Goal: Find specific page/section: Find specific page/section

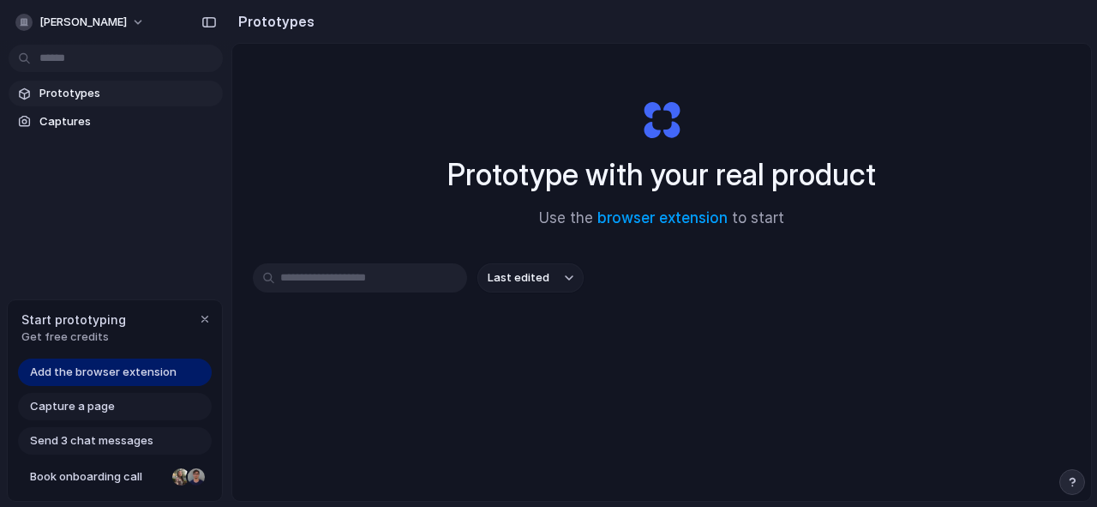
click at [388, 283] on input "text" at bounding box center [360, 277] width 214 height 29
click at [69, 82] on link "Prototypes" at bounding box center [116, 94] width 214 height 26
click at [312, 279] on input "text" at bounding box center [360, 277] width 214 height 29
paste input "**********"
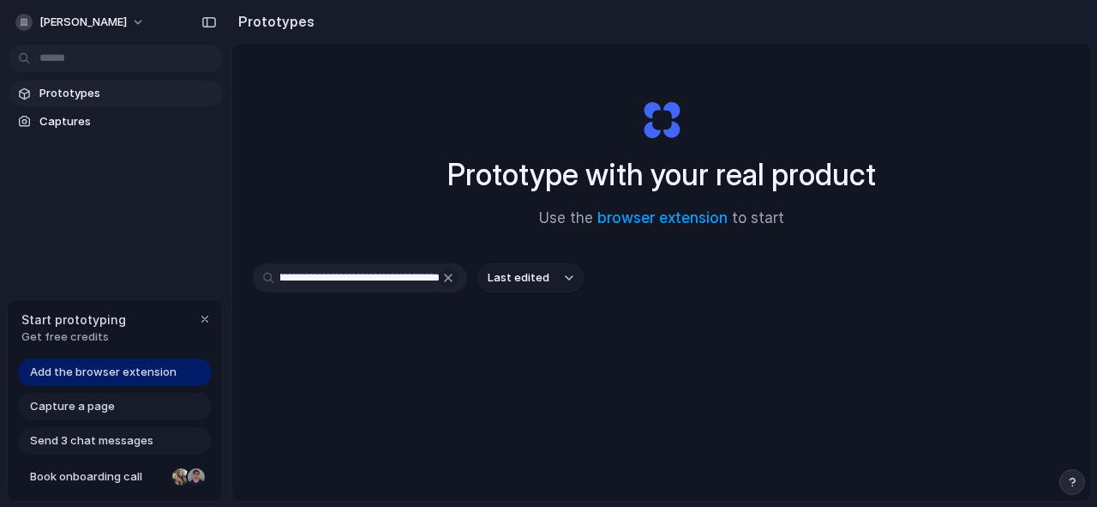
type input "**********"
click at [450, 275] on button "button" at bounding box center [448, 277] width 19 height 19
drag, startPoint x: 557, startPoint y: 167, endPoint x: 668, endPoint y: 167, distance: 110.6
click at [668, 167] on h1 "Prototype with your real product" at bounding box center [662, 174] width 429 height 45
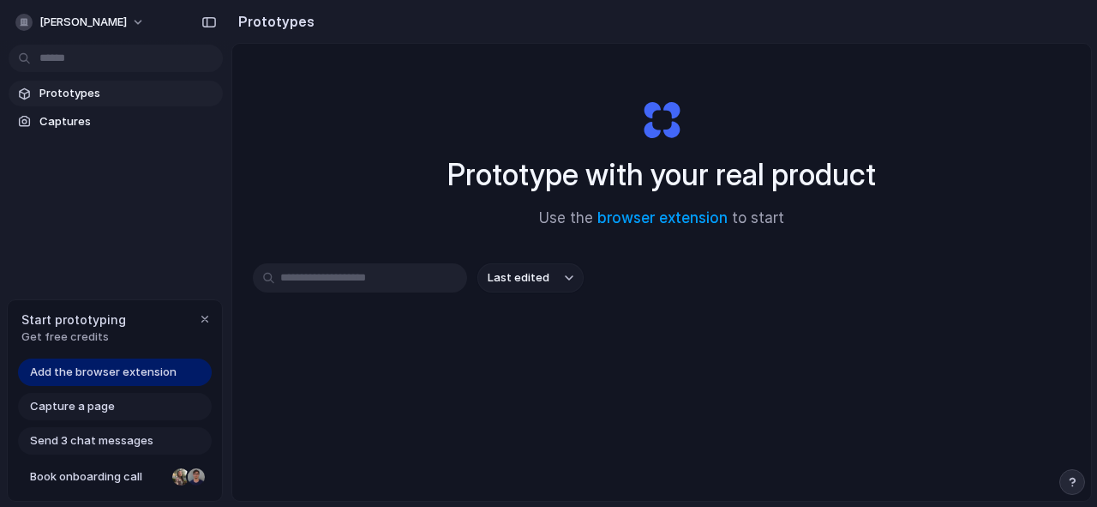
click at [668, 167] on h1 "Prototype with your real product" at bounding box center [662, 174] width 429 height 45
click at [657, 212] on link "browser extension" at bounding box center [663, 217] width 130 height 17
click at [84, 95] on span "Prototypes" at bounding box center [127, 93] width 177 height 17
click at [82, 122] on span "Captures" at bounding box center [127, 121] width 177 height 17
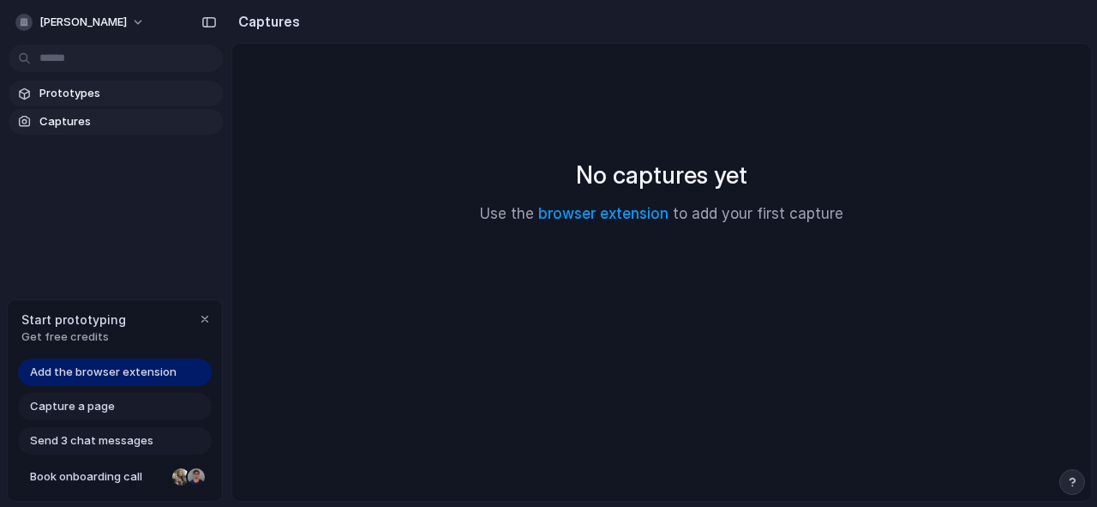
click at [69, 90] on span "Prototypes" at bounding box center [127, 93] width 177 height 17
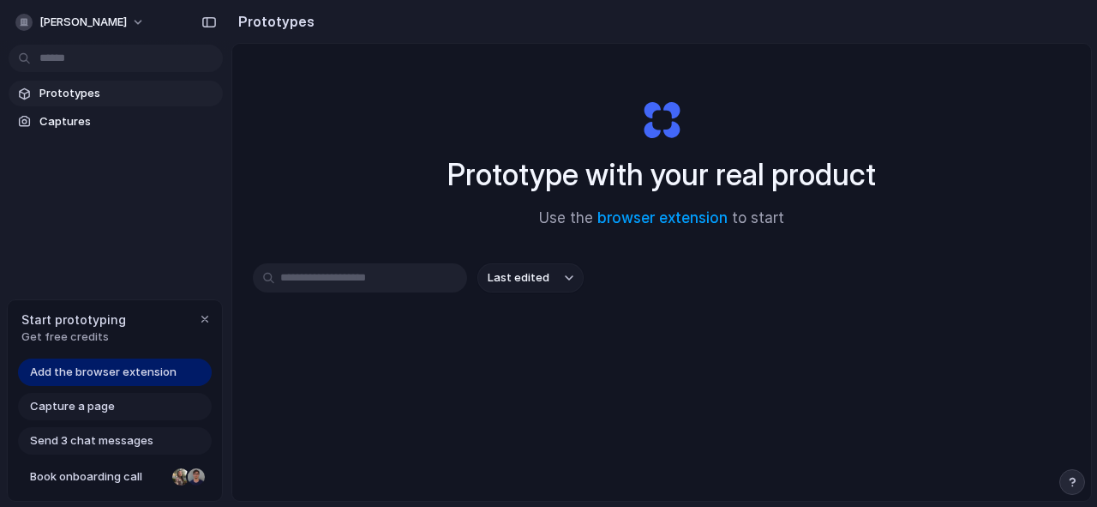
drag, startPoint x: 93, startPoint y: 433, endPoint x: 150, endPoint y: 436, distance: 56.7
click at [150, 436] on span "Send 3 chat messages" at bounding box center [91, 440] width 123 height 17
click at [200, 318] on div "button" at bounding box center [205, 319] width 14 height 14
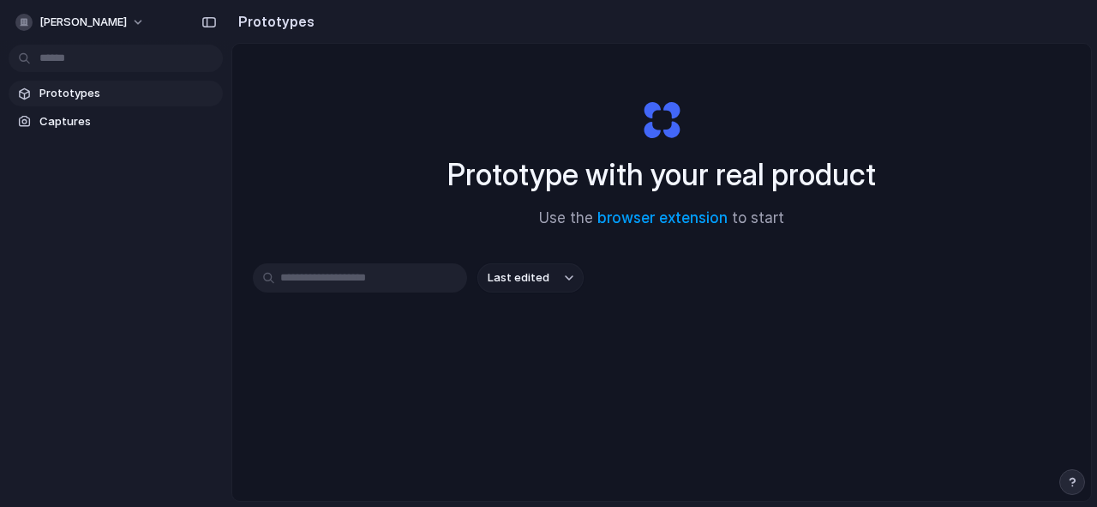
click at [146, 347] on div "Prototypes Captures" at bounding box center [115, 179] width 231 height 359
click at [316, 291] on input "text" at bounding box center [360, 277] width 214 height 29
click at [553, 291] on button "Last edited" at bounding box center [531, 277] width 106 height 29
click at [520, 343] on span "Last created" at bounding box center [523, 345] width 70 height 17
